Goal: Transaction & Acquisition: Purchase product/service

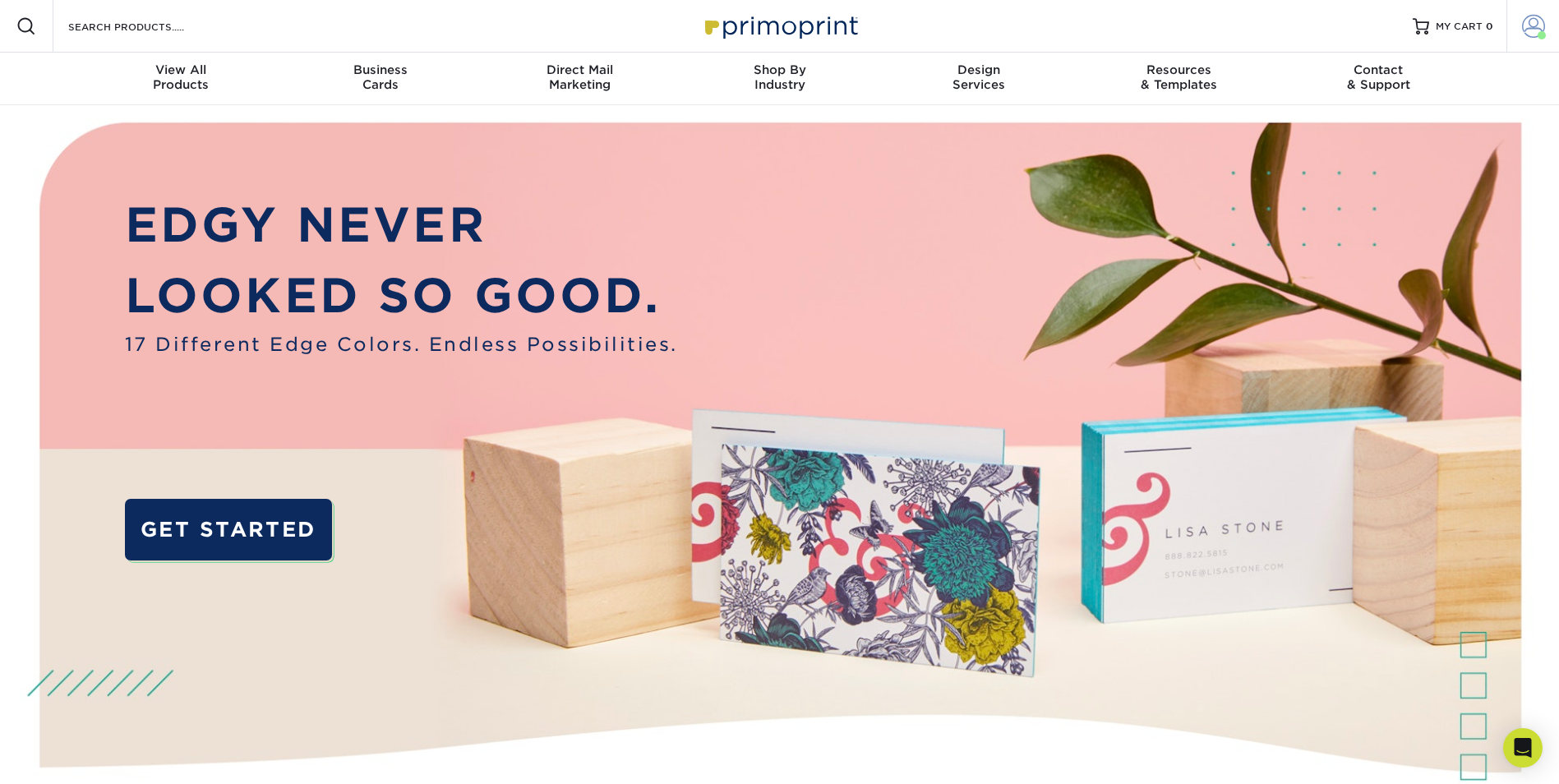
click at [1520, 20] on link "Account" at bounding box center [1533, 26] width 53 height 53
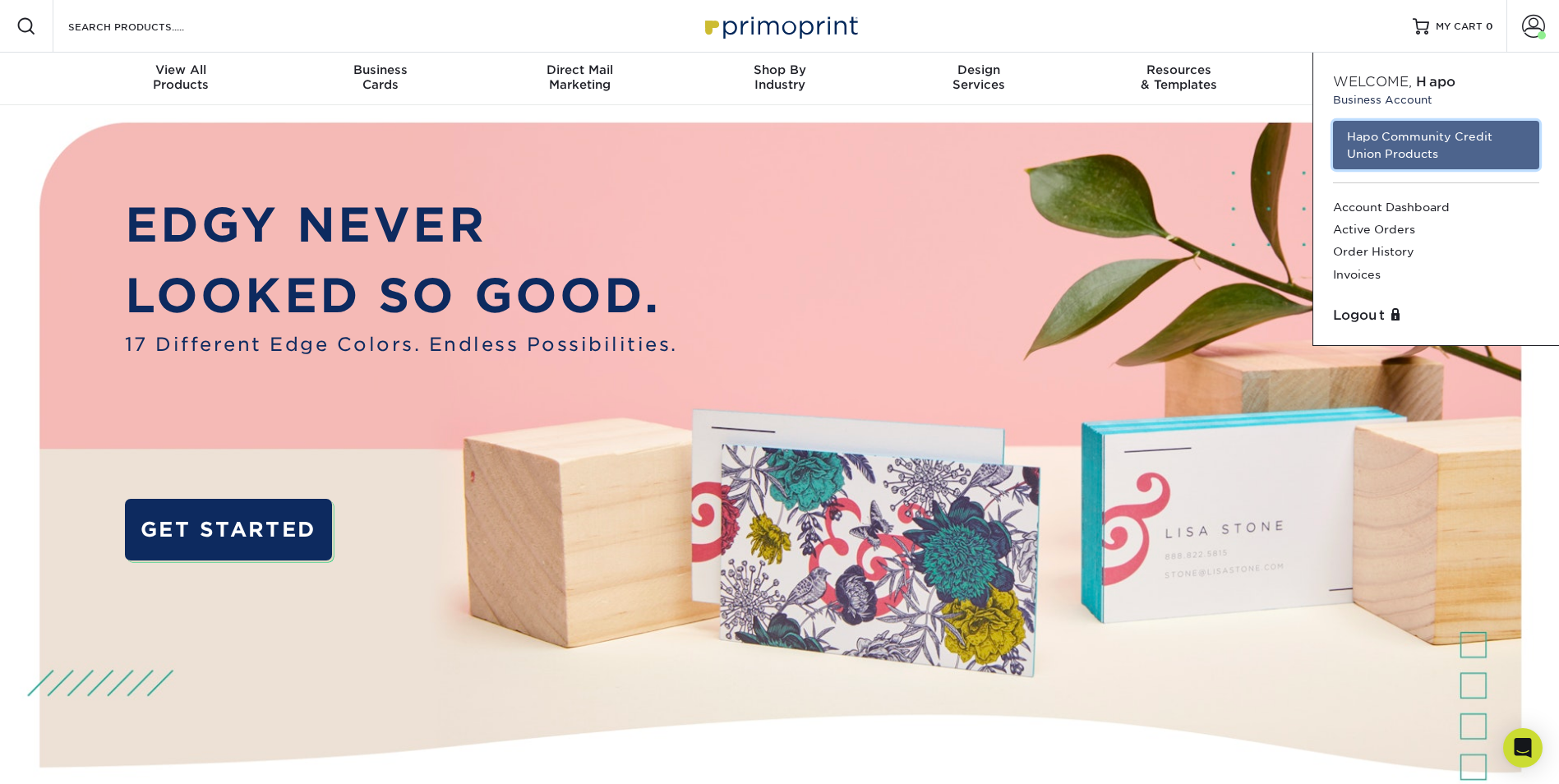
click at [1455, 136] on link "Hapo Community Credit Union Products" at bounding box center [1436, 145] width 206 height 48
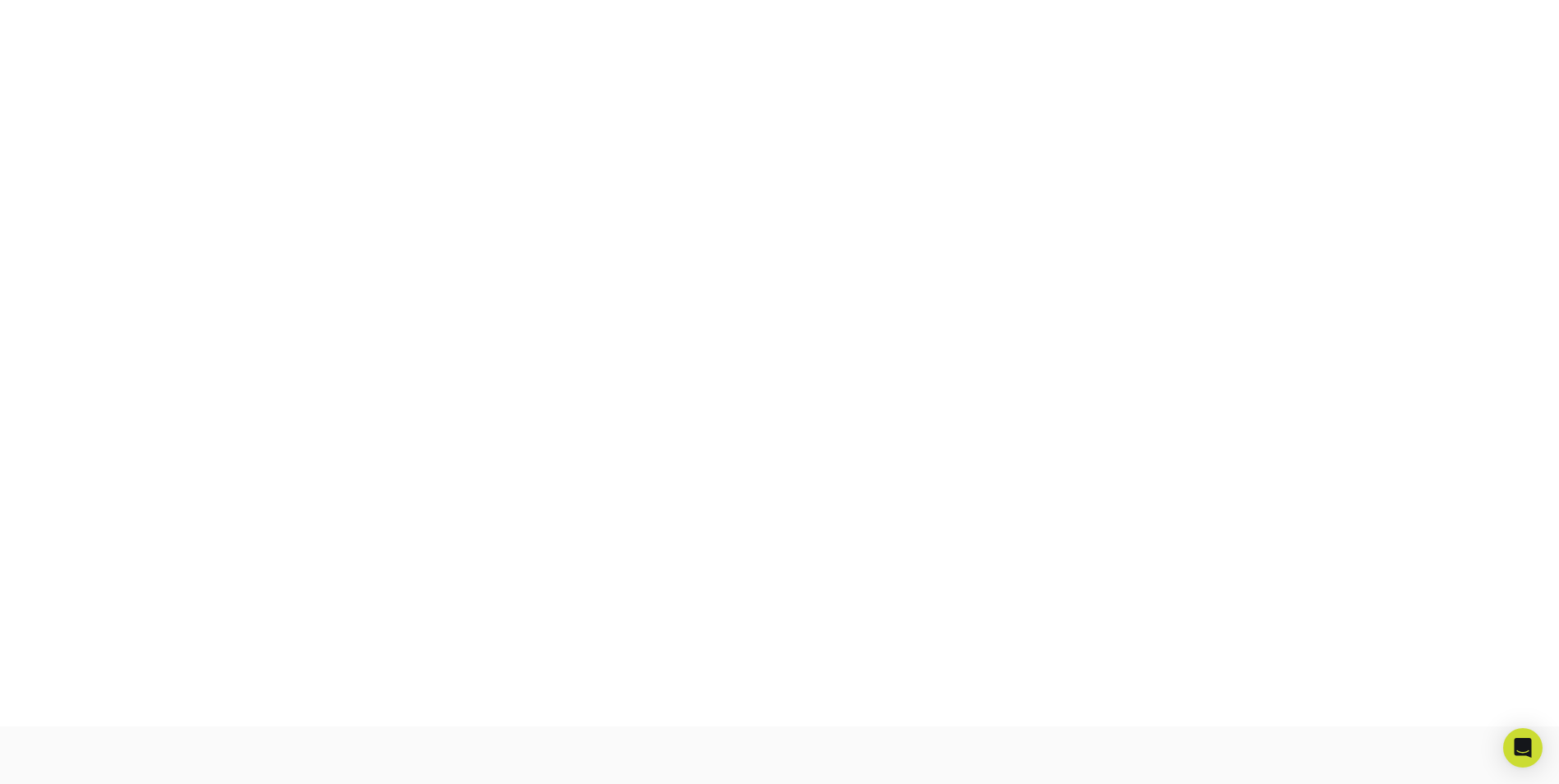
scroll to position [287, 0]
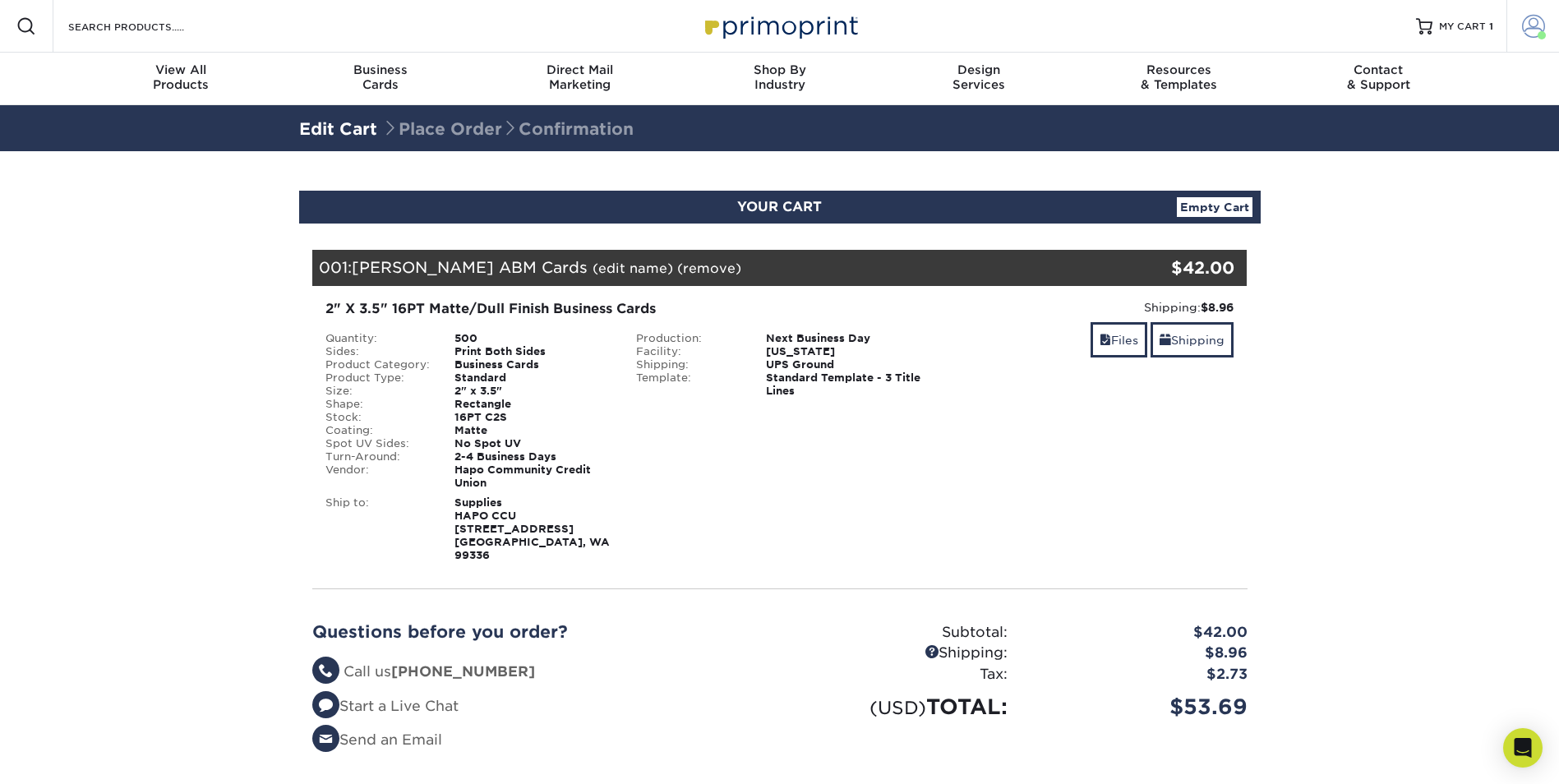
drag, startPoint x: 1548, startPoint y: 1, endPoint x: 1542, endPoint y: 18, distance: 18.0
click at [1548, 2] on link "Account" at bounding box center [1533, 26] width 53 height 53
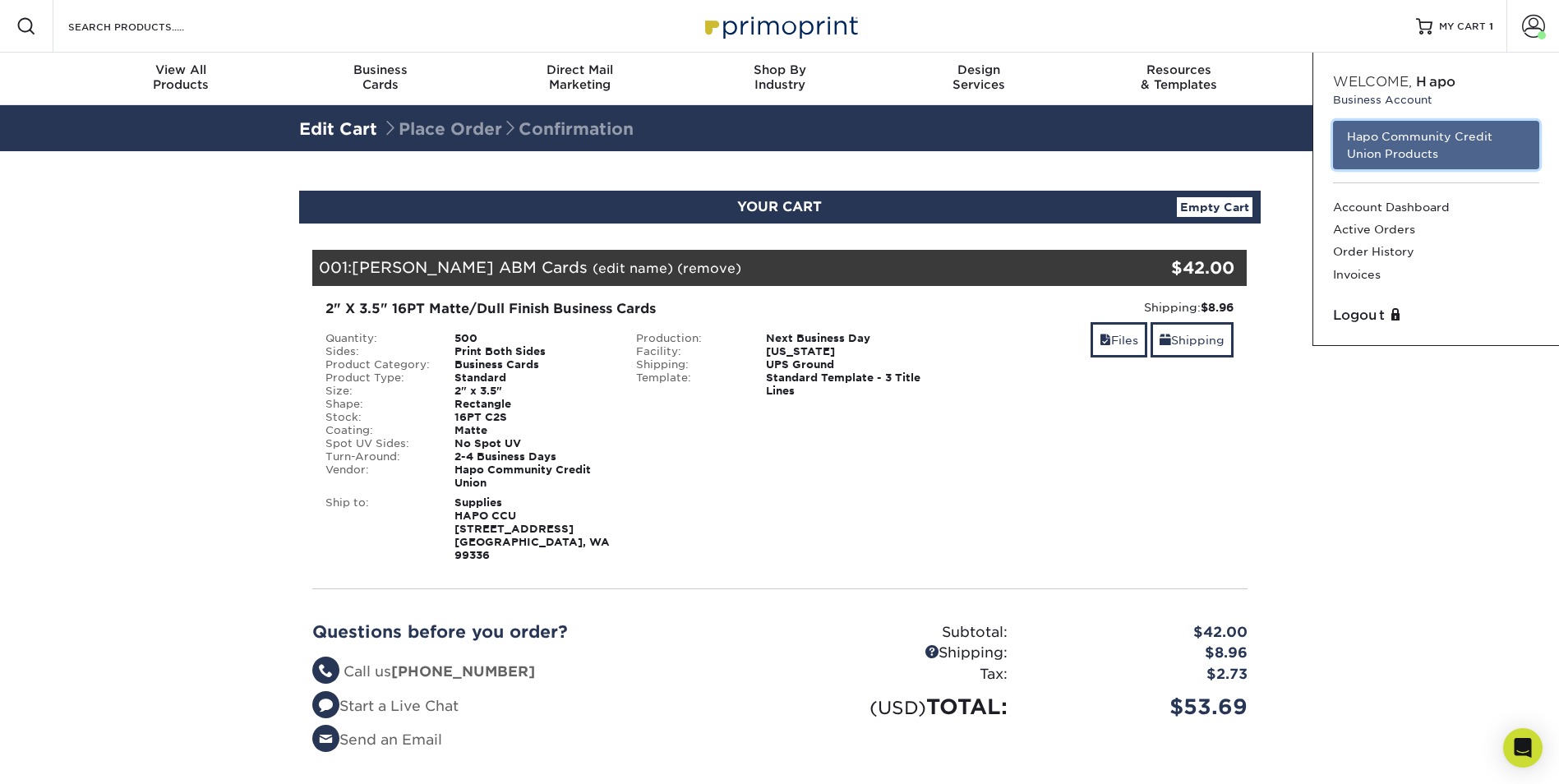
click at [1431, 128] on link "Hapo Community Credit Union Products" at bounding box center [1436, 145] width 206 height 48
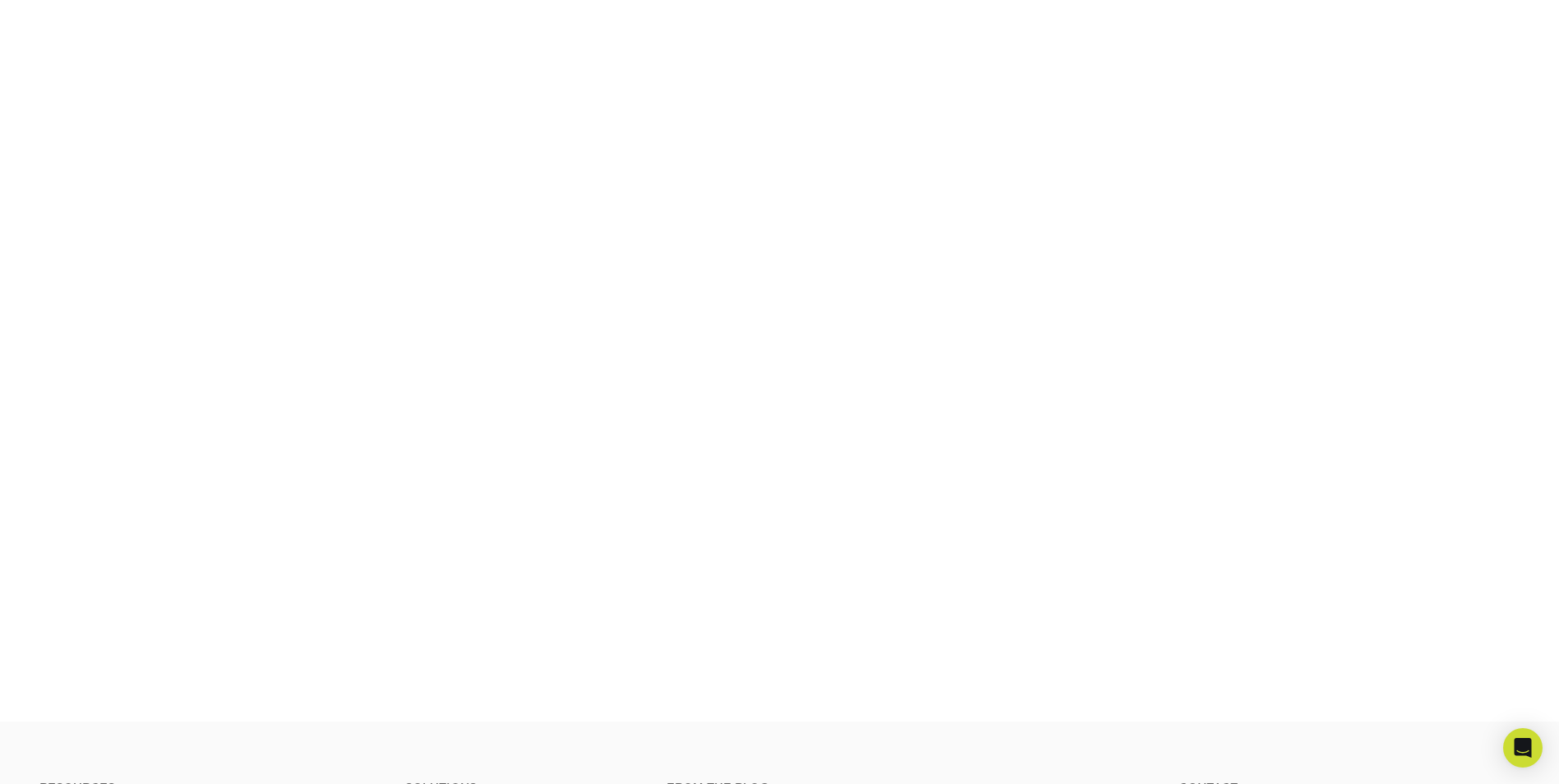
scroll to position [287, 0]
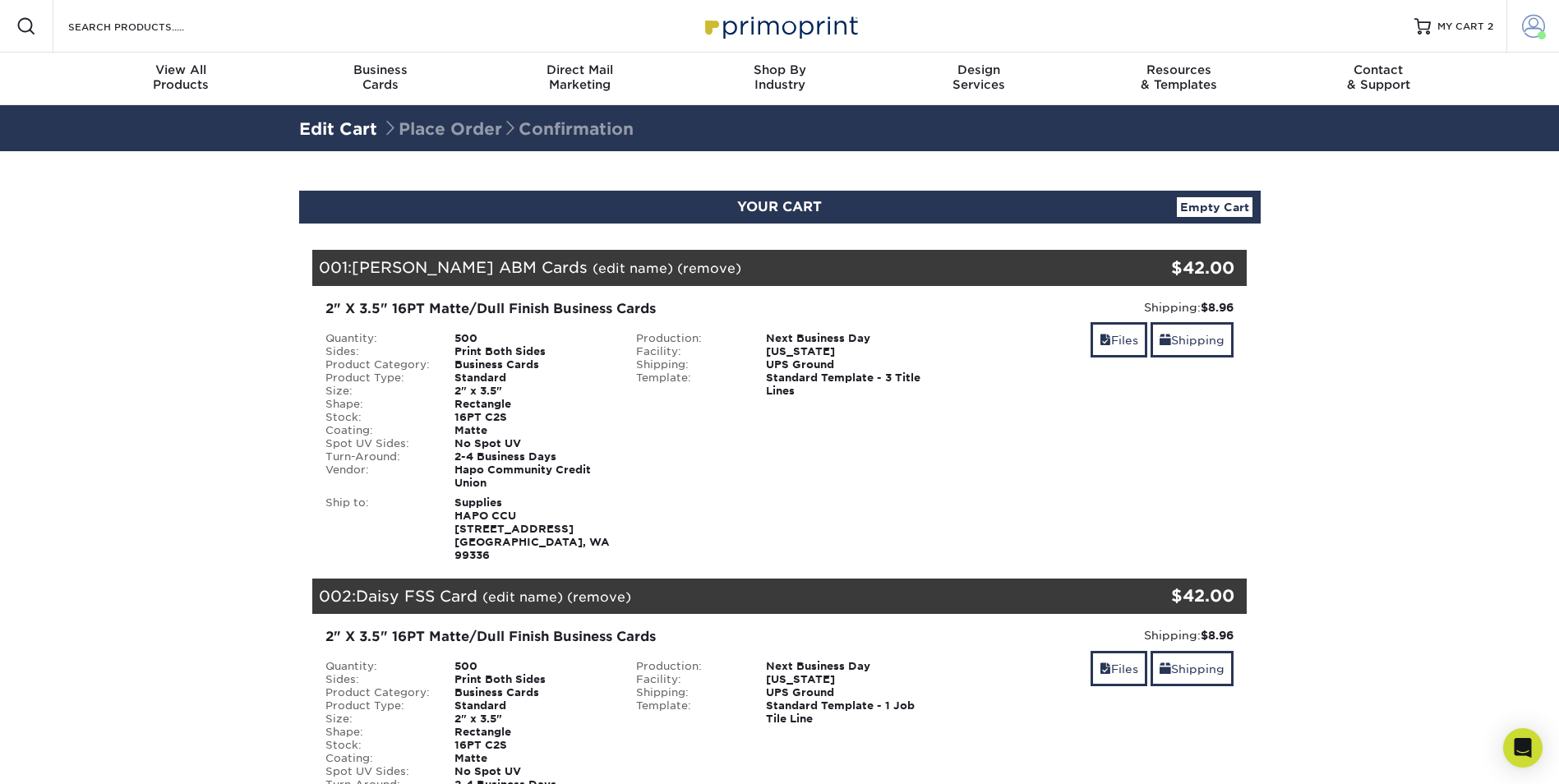
click at [1535, 22] on span at bounding box center [1533, 26] width 23 height 23
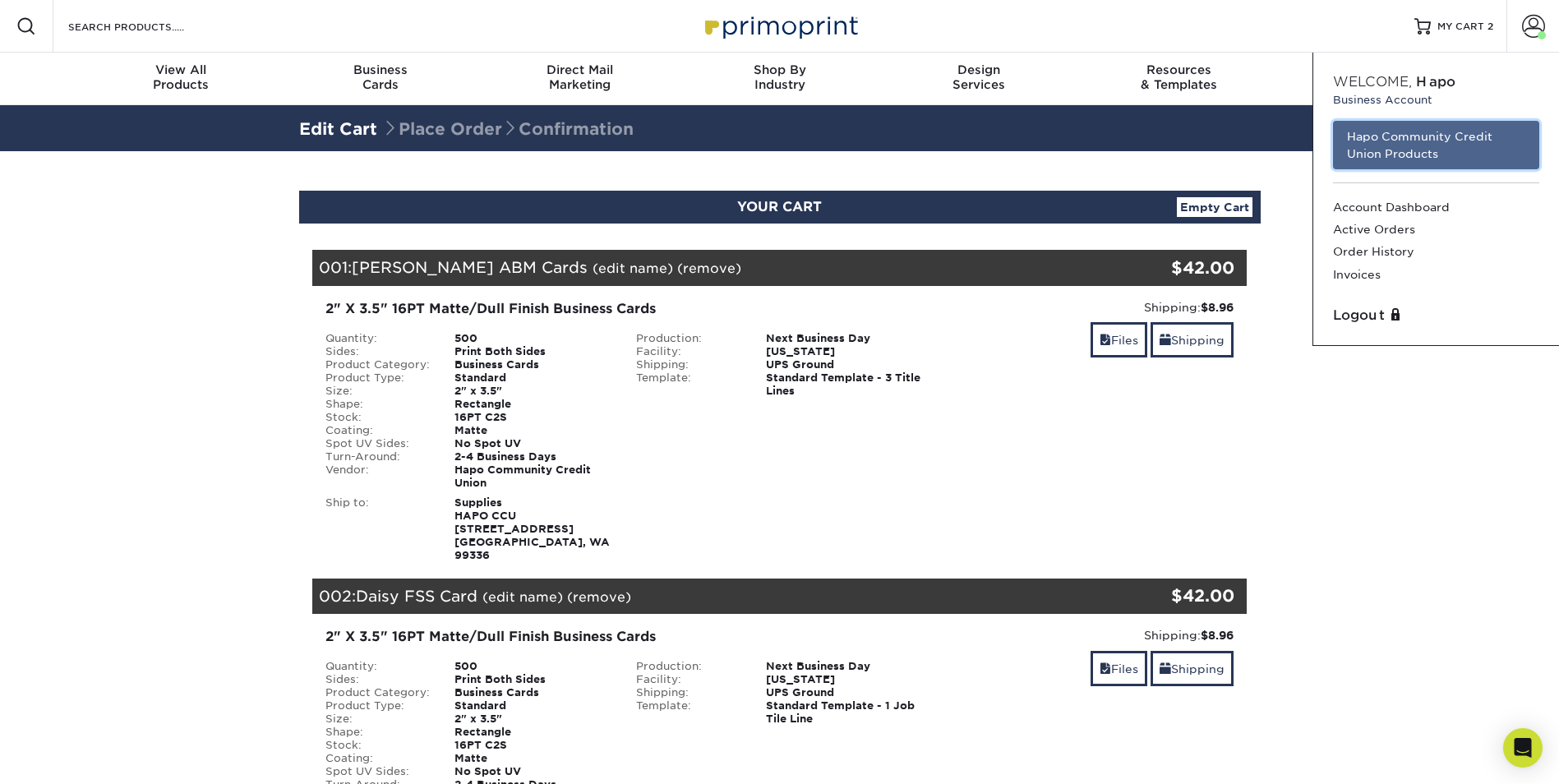
click at [1451, 131] on link "Hapo Community Credit Union Products" at bounding box center [1436, 145] width 206 height 48
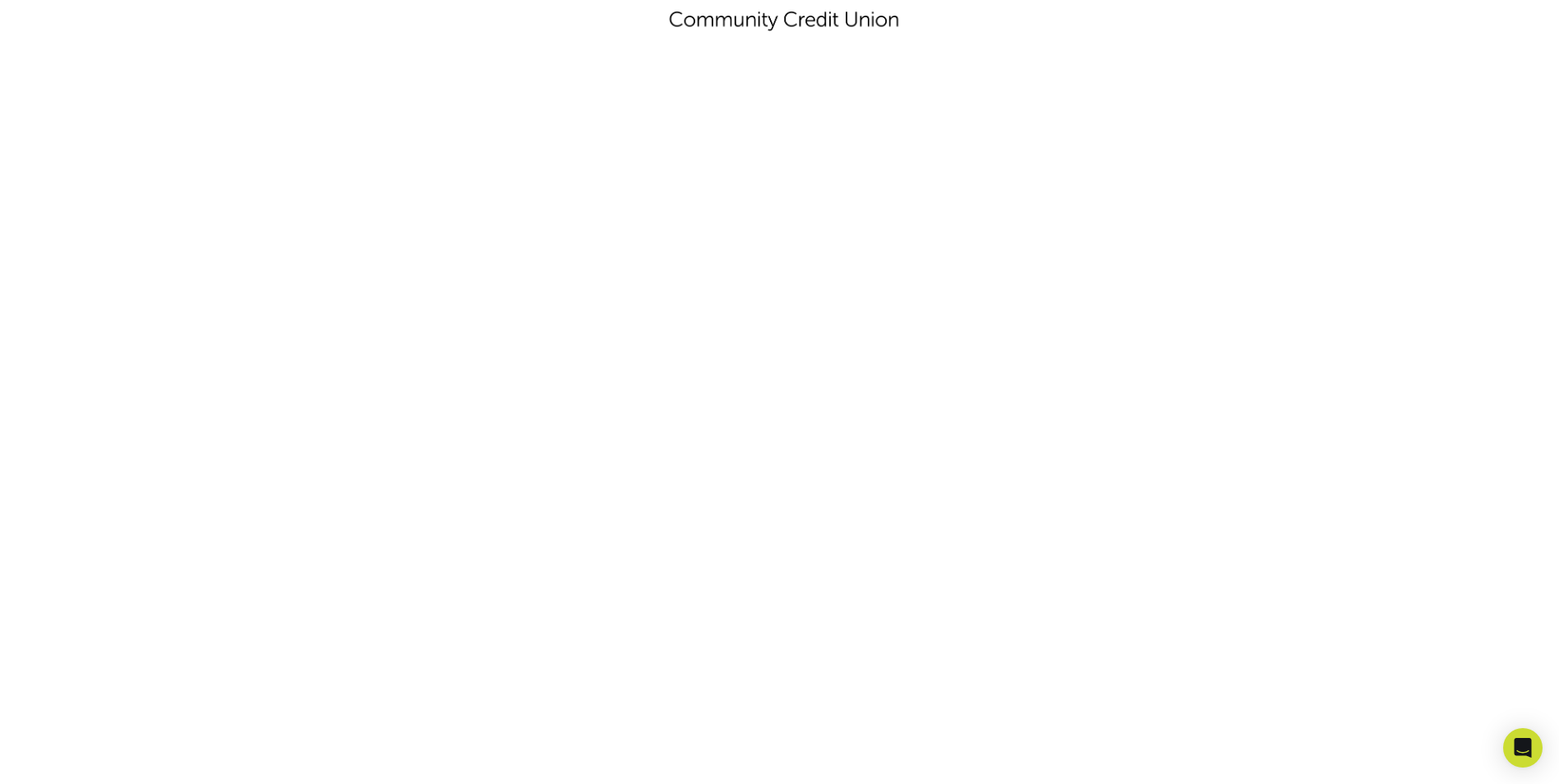
scroll to position [287, 0]
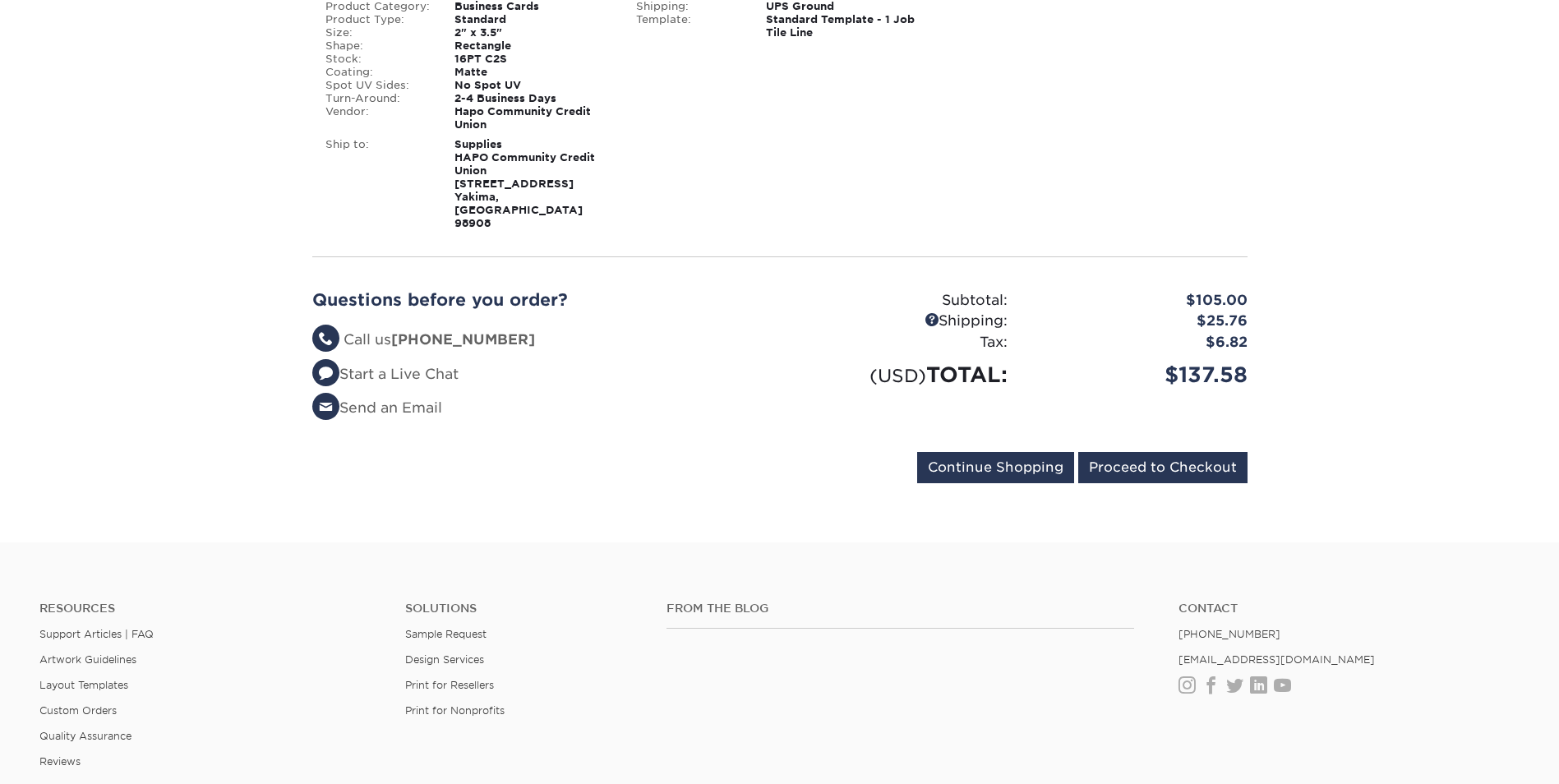
scroll to position [985, 0]
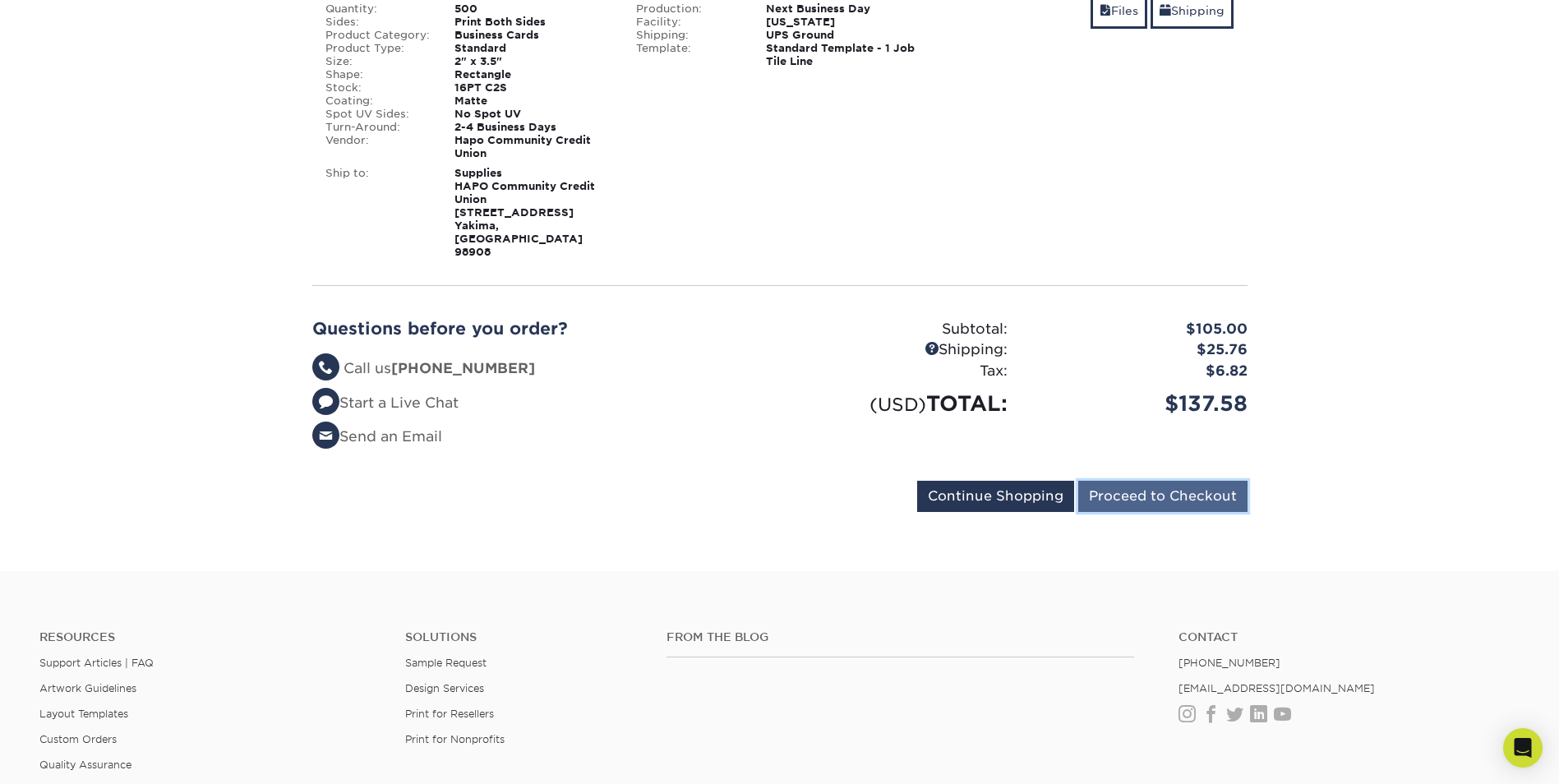
click at [1154, 480] on input "Proceed to Checkout" at bounding box center [1163, 496] width 169 height 31
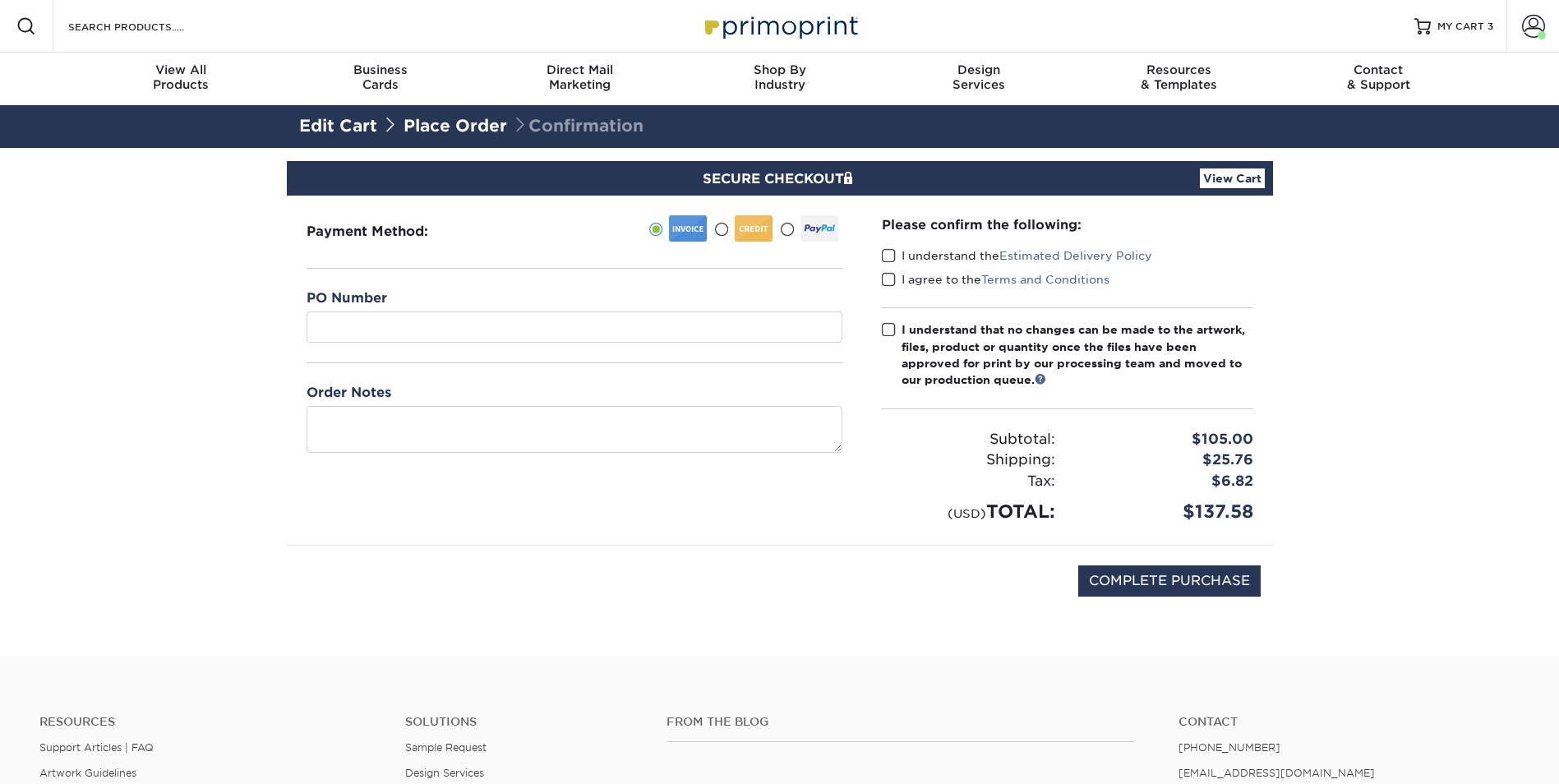
click at [890, 258] on span at bounding box center [888, 255] width 14 height 16
click at [0, 0] on input "I understand the Estimated Delivery Policy" at bounding box center [0, 0] width 0 height 0
click at [885, 281] on span at bounding box center [888, 280] width 14 height 16
click at [0, 0] on input "I agree to the Terms and Conditions" at bounding box center [0, 0] width 0 height 0
click at [893, 329] on span at bounding box center [888, 330] width 14 height 16
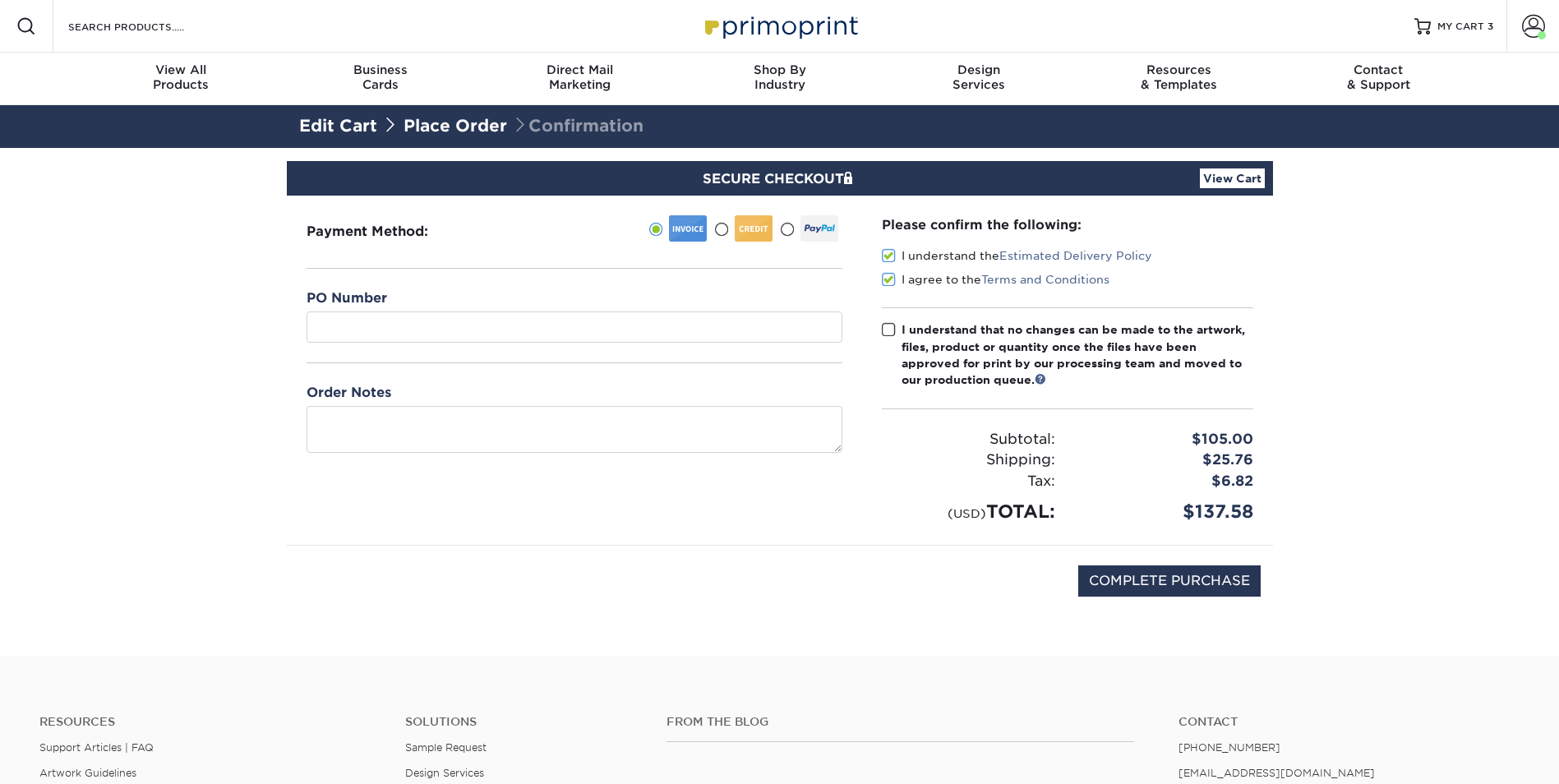
click at [0, 0] on input "I understand that no changes can be made to the artwork, files, product or quan…" at bounding box center [0, 0] width 0 height 0
click at [838, 509] on div "Payment Method:" at bounding box center [574, 370] width 575 height 349
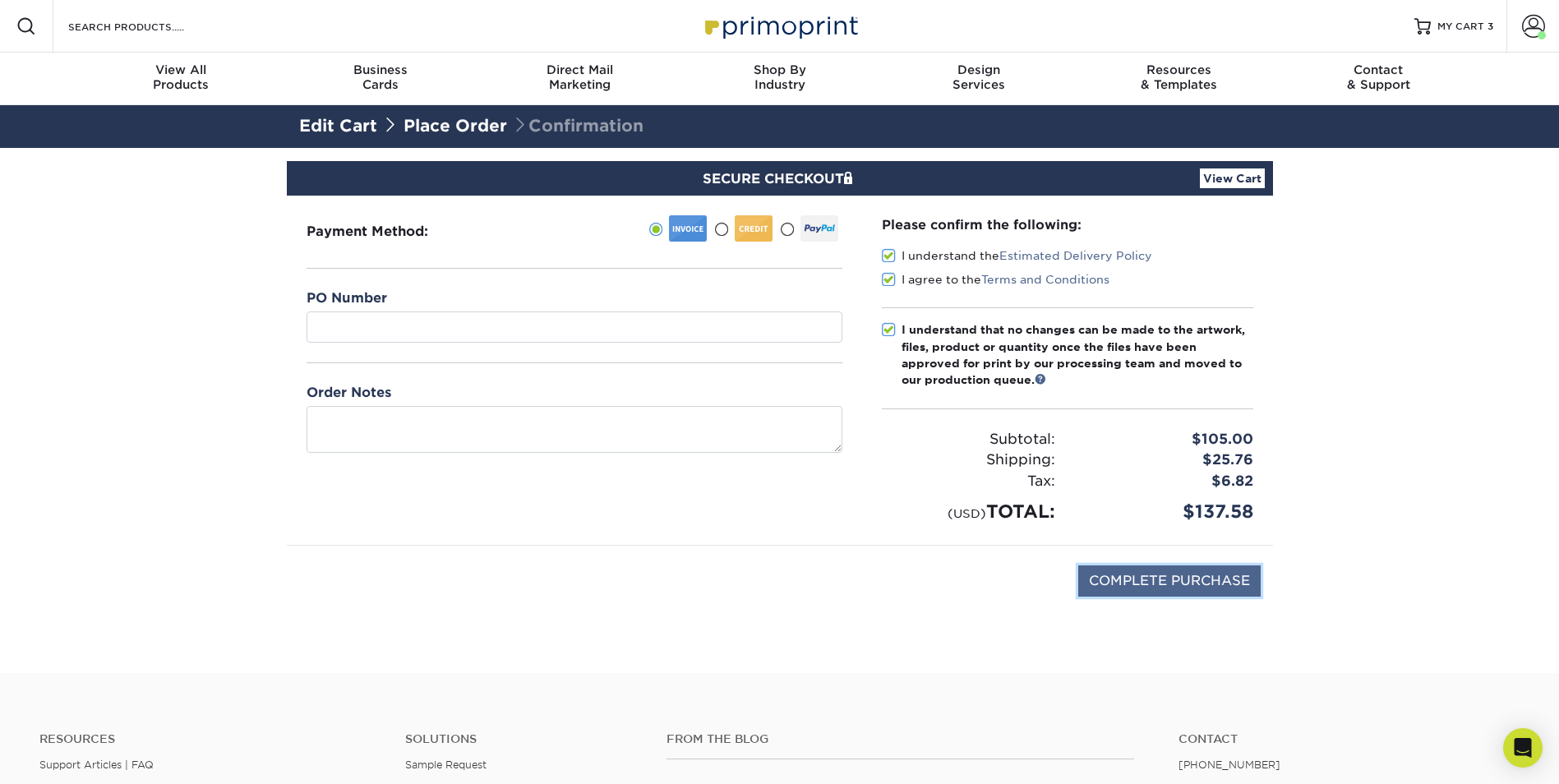
click at [1199, 583] on input "COMPLETE PURCHASE" at bounding box center [1169, 581] width 183 height 31
type input "PROCESSING, PLEASE WAIT..."
